Goal: Navigation & Orientation: Find specific page/section

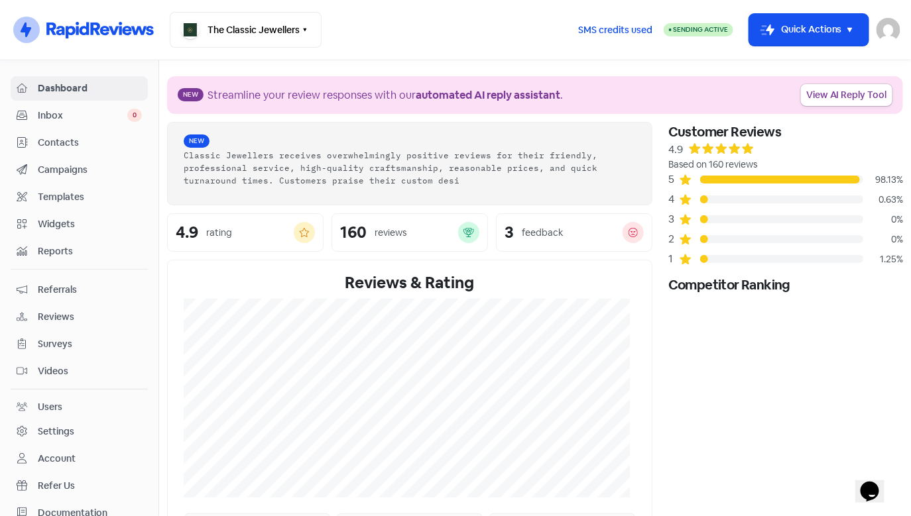
click at [49, 115] on span "Inbox" at bounding box center [82, 116] width 89 height 14
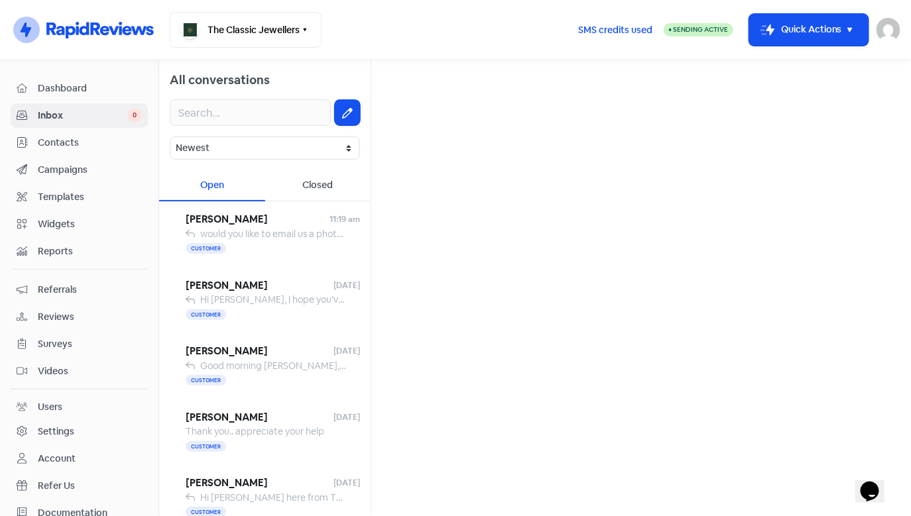
click at [70, 91] on span "Dashboard" at bounding box center [90, 89] width 104 height 14
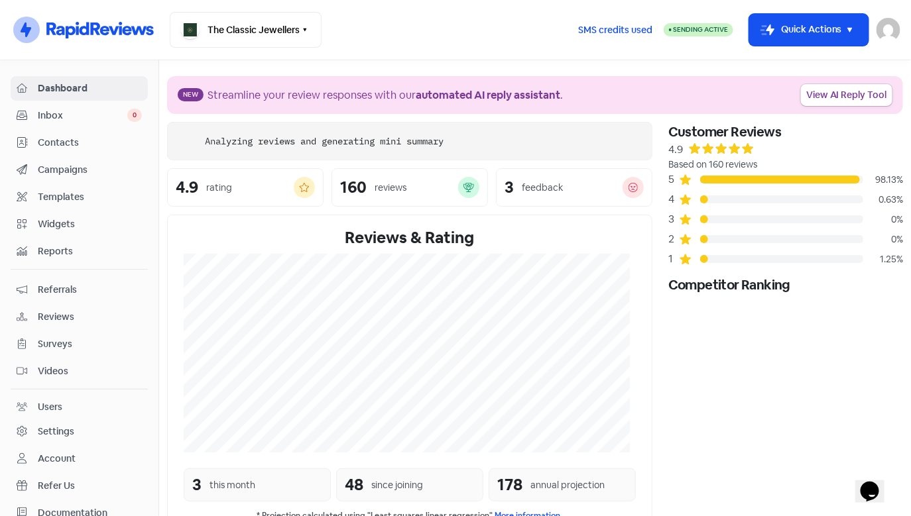
click at [74, 109] on span "Inbox" at bounding box center [82, 116] width 89 height 14
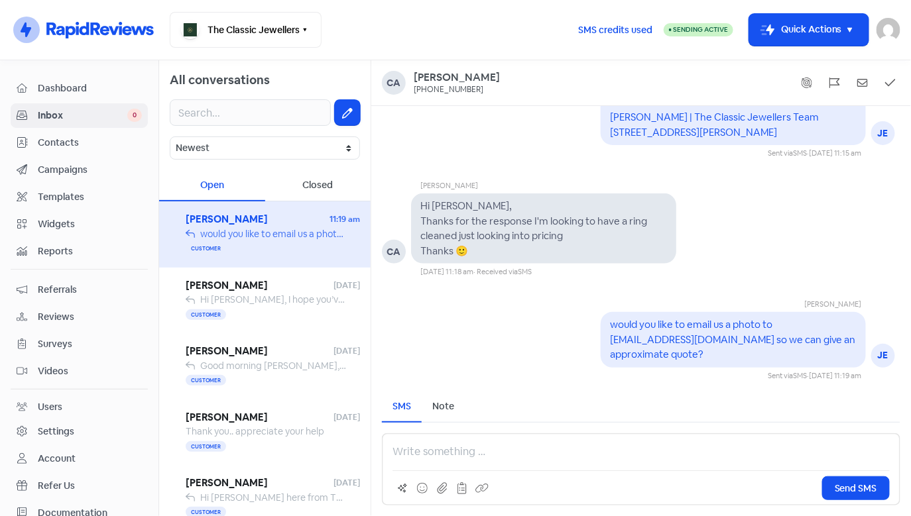
click at [325, 190] on div "Closed" at bounding box center [318, 185] width 106 height 31
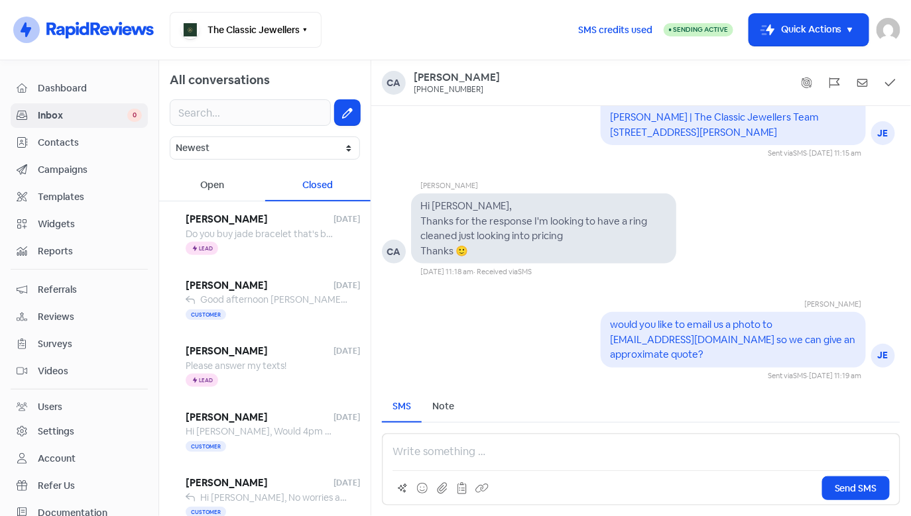
click at [224, 188] on div "Open" at bounding box center [212, 185] width 106 height 31
